Goal: Navigation & Orientation: Find specific page/section

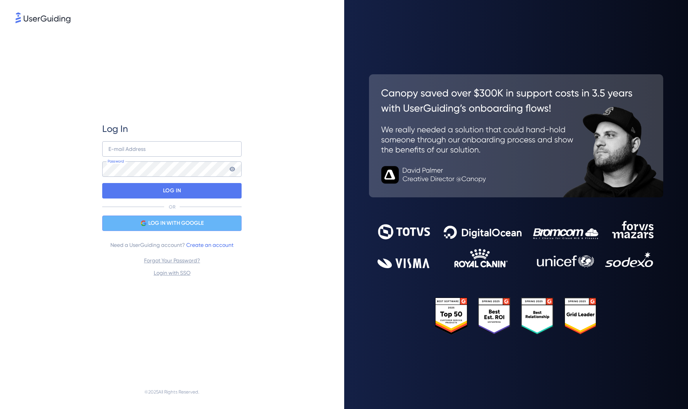
click at [200, 223] on span "LOG IN WITH GOOGLE" at bounding box center [175, 223] width 55 height 9
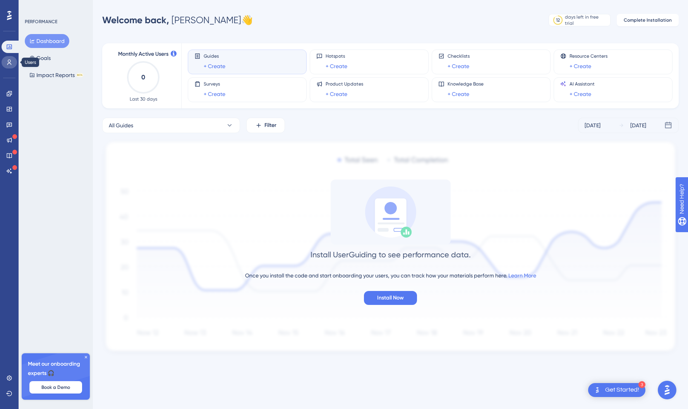
click at [12, 63] on icon at bounding box center [9, 62] width 6 height 6
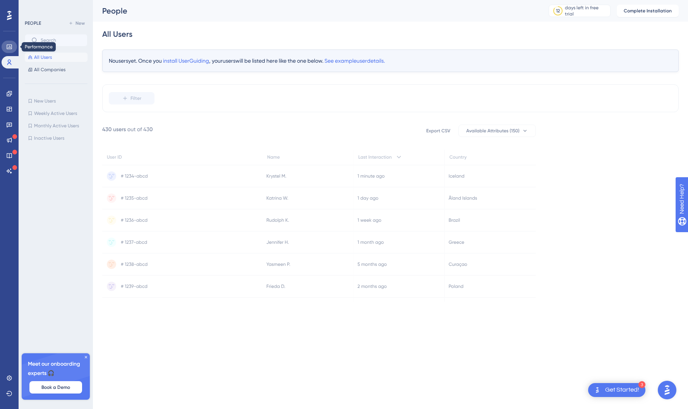
click at [14, 45] on link at bounding box center [9, 47] width 15 height 12
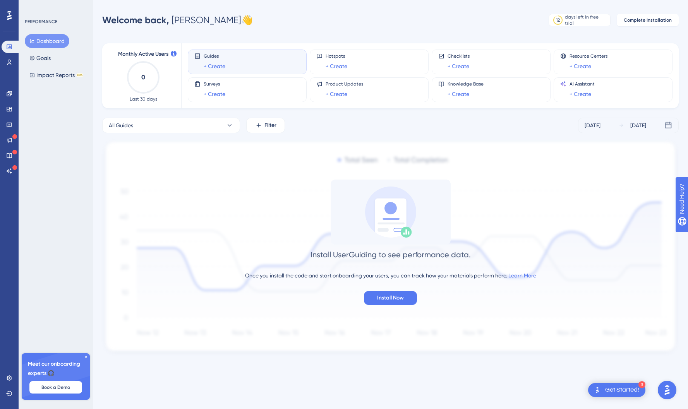
click at [11, 18] on icon at bounding box center [9, 15] width 5 height 9
